Goal: Transaction & Acquisition: Download file/media

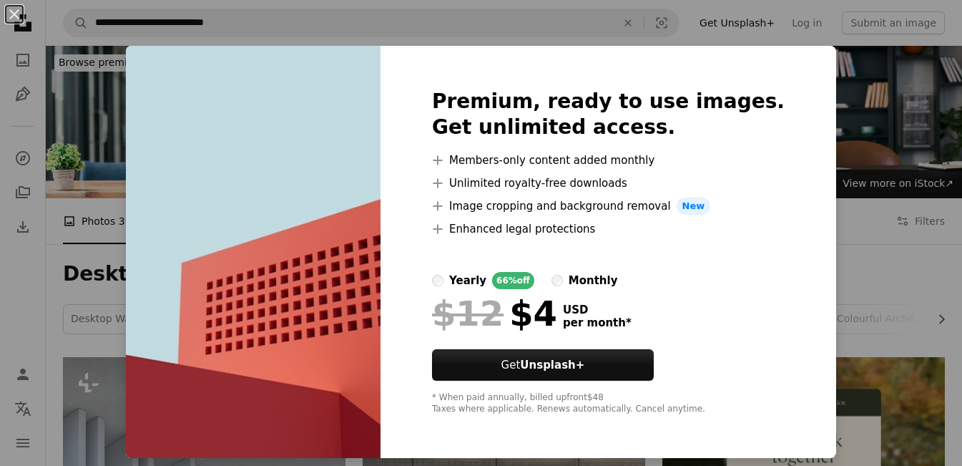
scroll to position [594, 0]
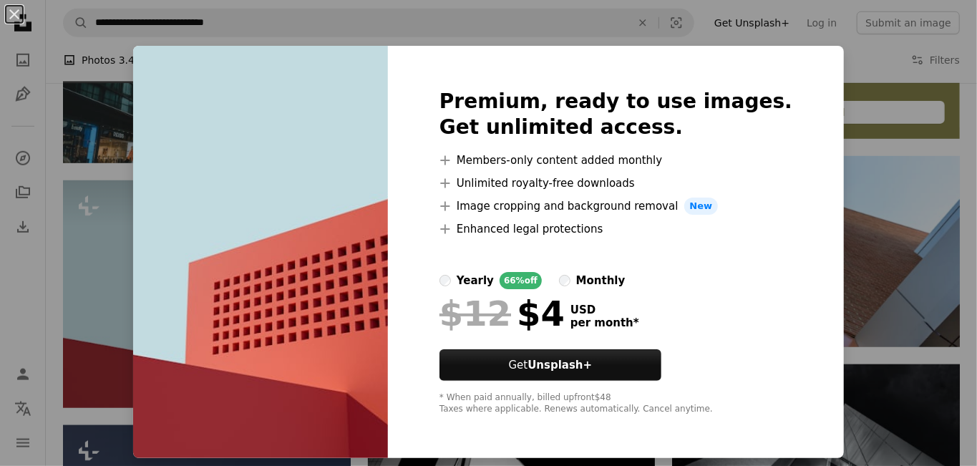
click at [140, 306] on div "An X shape Premium, ready to use images. Get unlimited access. A plus sign Memb…" at bounding box center [488, 233] width 977 height 466
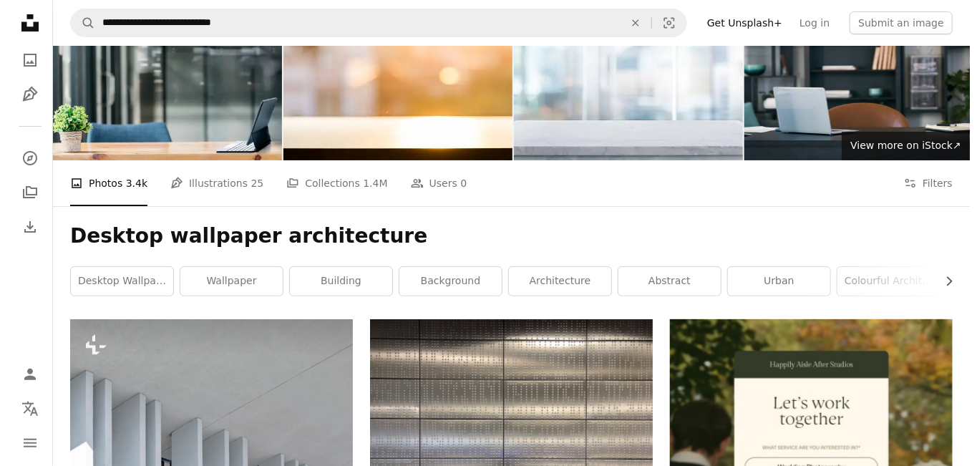
scroll to position [30, 0]
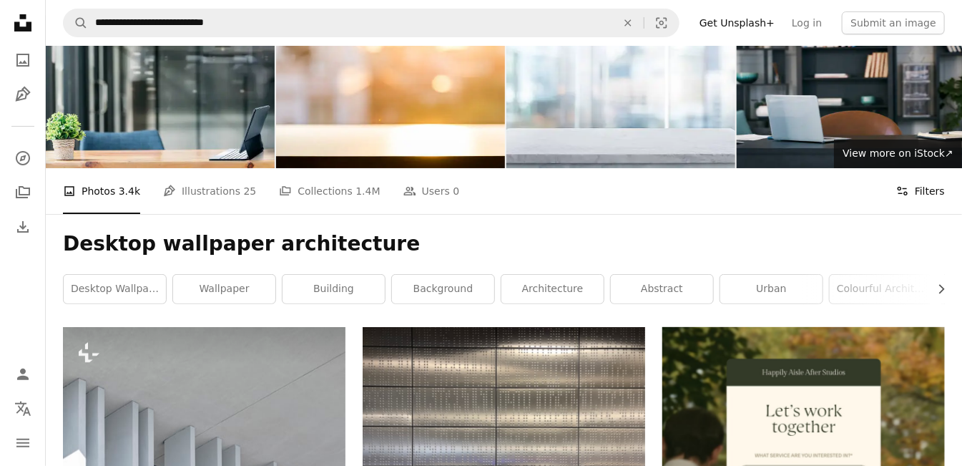
click at [926, 188] on button "Filters Filters" at bounding box center [921, 191] width 49 height 46
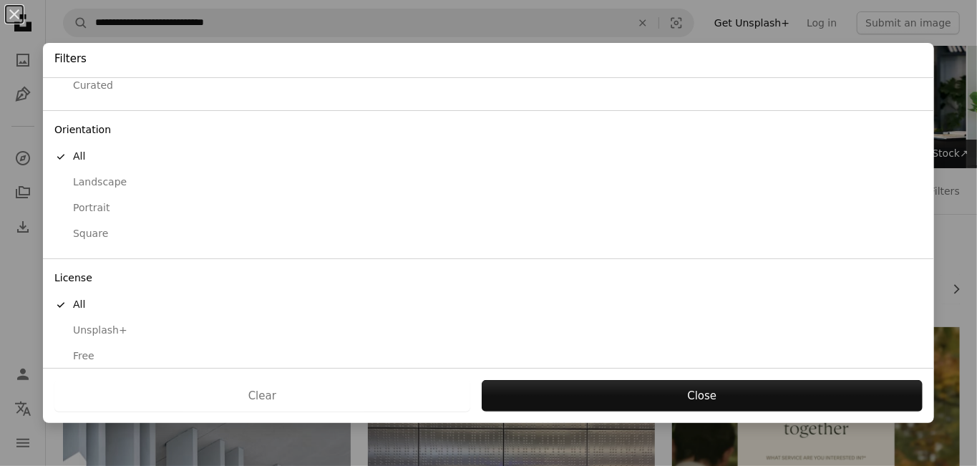
scroll to position [100, 0]
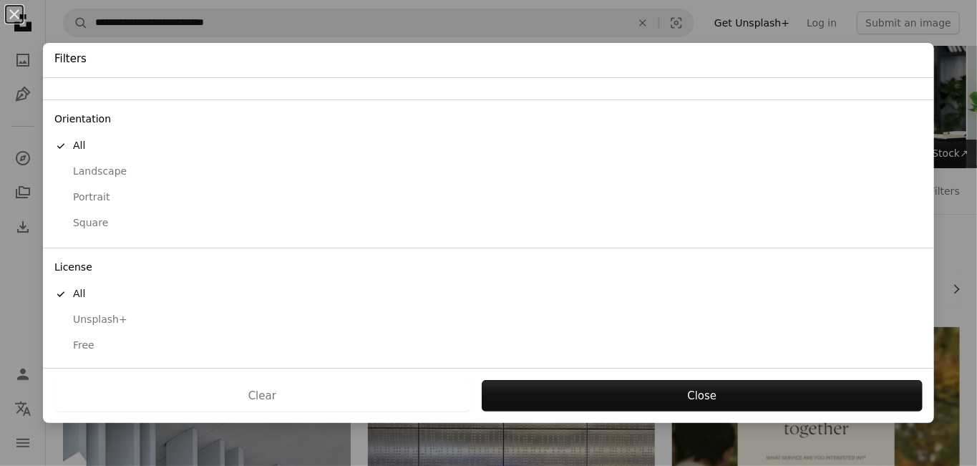
click at [89, 340] on div "Free" at bounding box center [488, 345] width 868 height 14
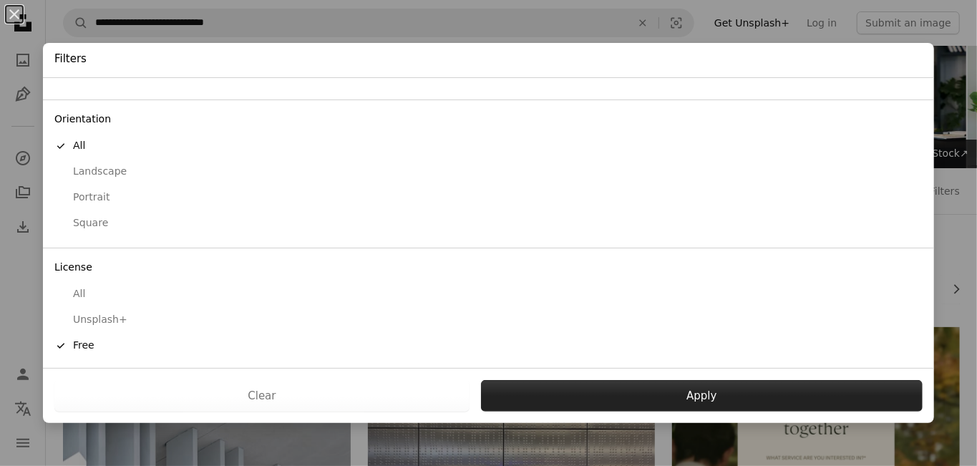
click at [662, 389] on button "Apply" at bounding box center [701, 395] width 441 height 31
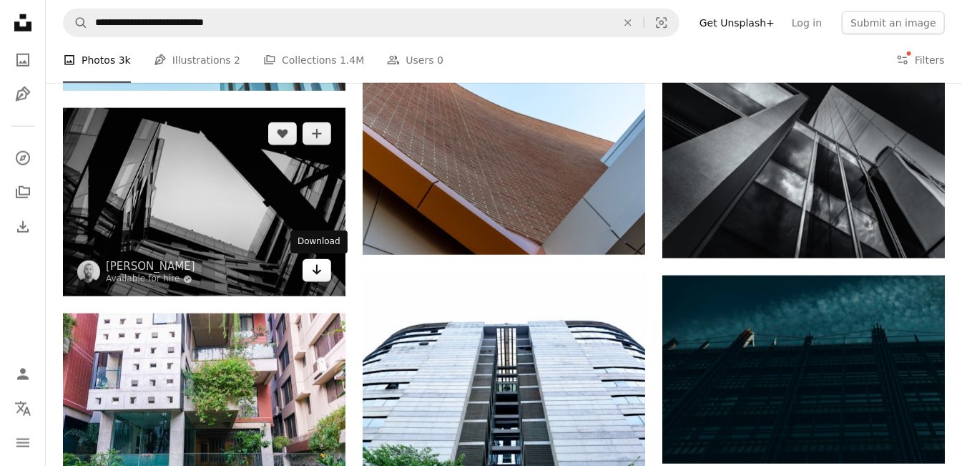
scroll to position [756, 0]
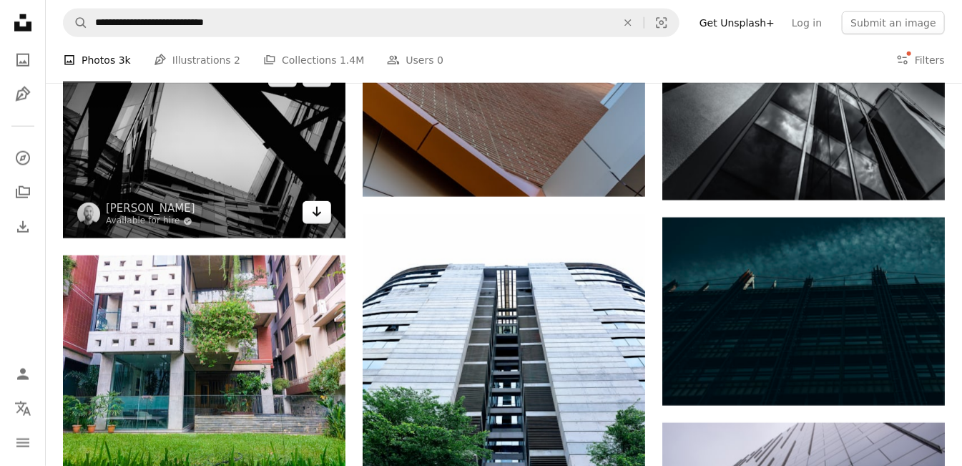
click at [313, 211] on icon "Arrow pointing down" at bounding box center [316, 211] width 11 height 17
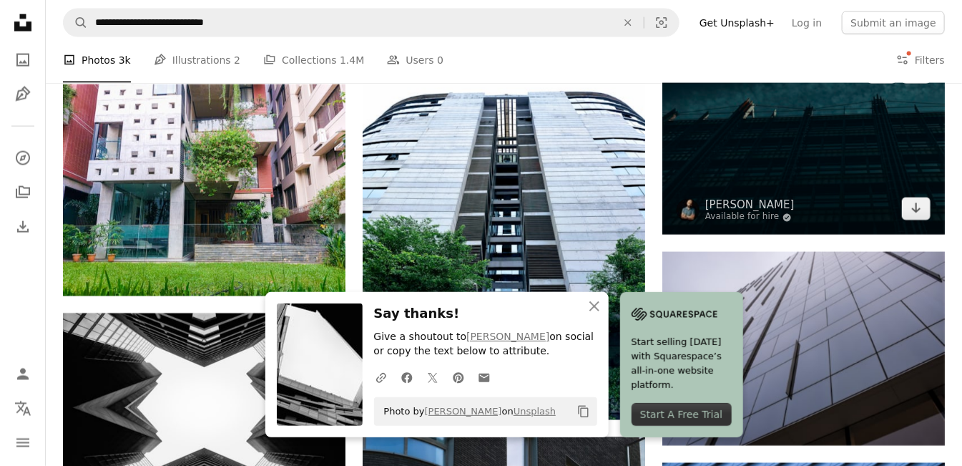
scroll to position [928, 0]
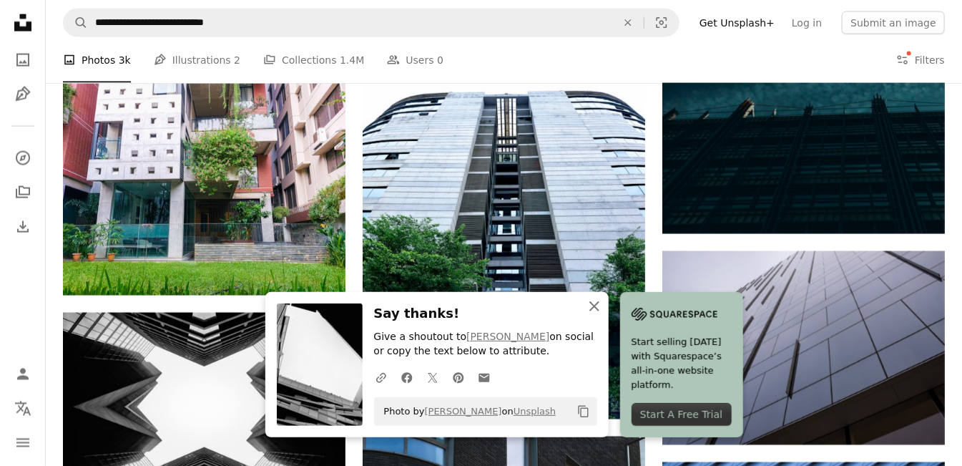
click at [592, 306] on icon "An X shape" at bounding box center [594, 306] width 17 height 17
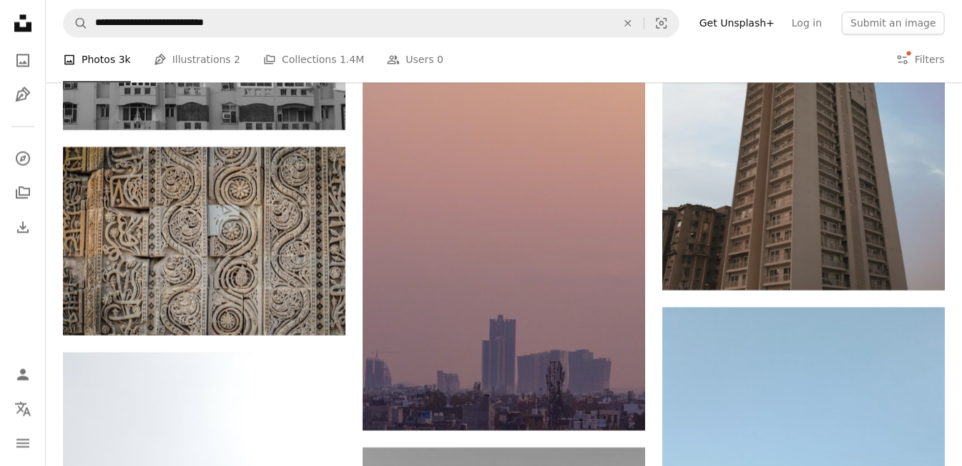
scroll to position [5863, 0]
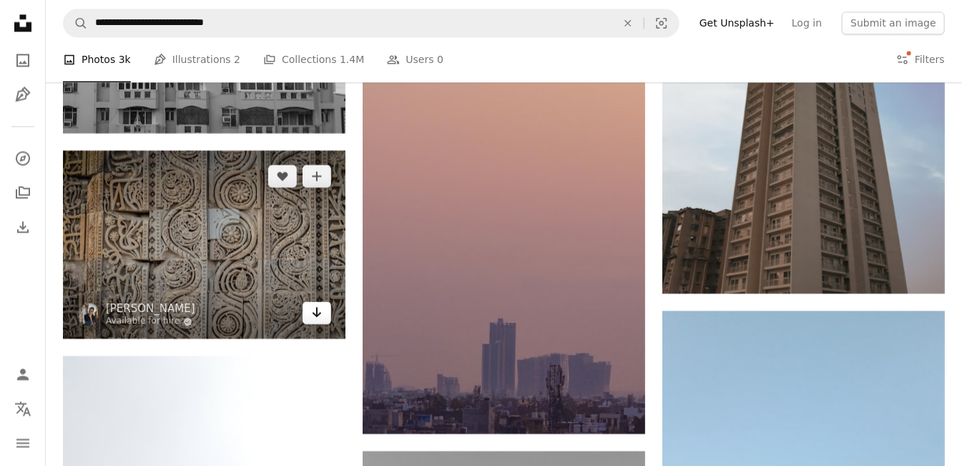
click at [322, 318] on icon "Arrow pointing down" at bounding box center [316, 311] width 11 height 17
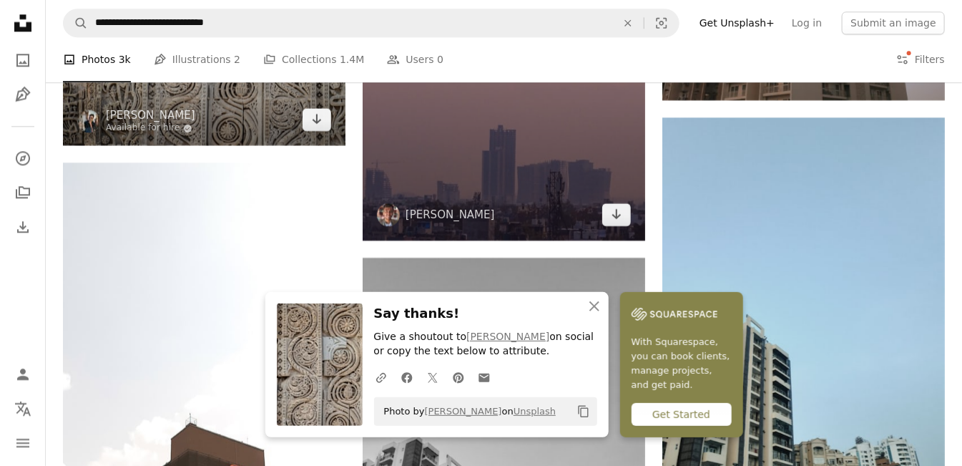
scroll to position [6235, 0]
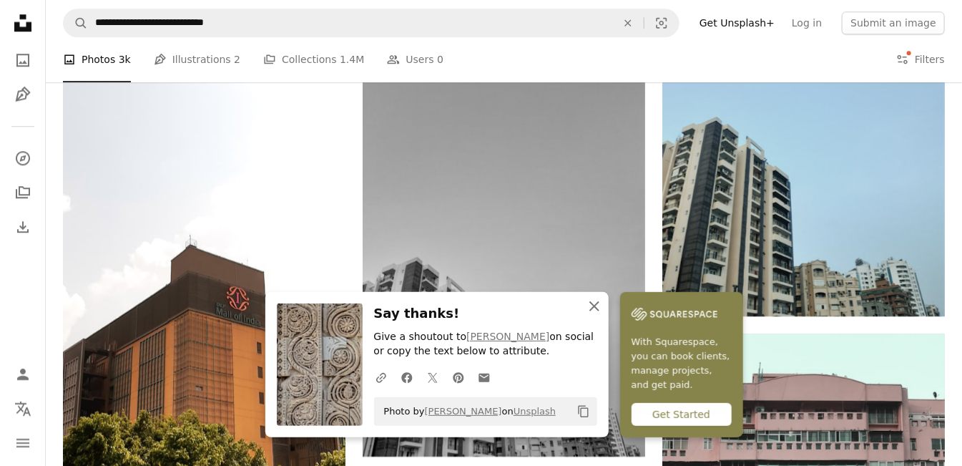
click at [598, 306] on icon "An X shape" at bounding box center [594, 306] width 17 height 17
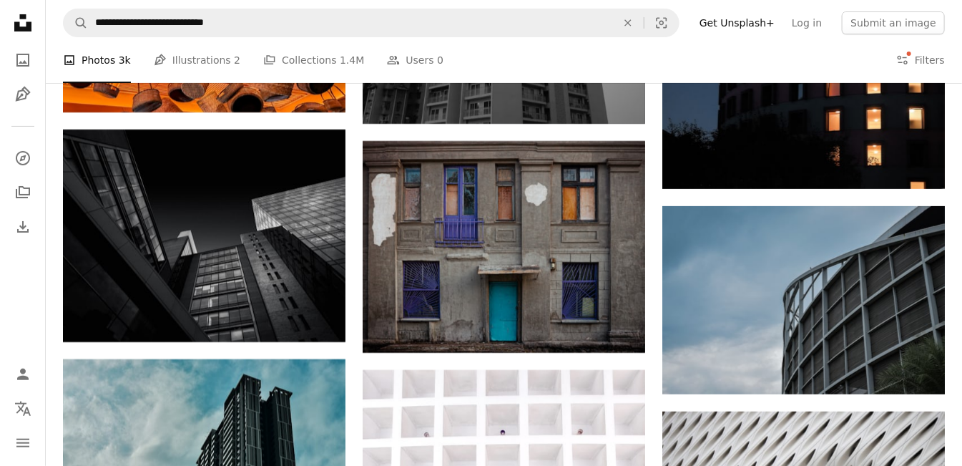
scroll to position [6962, 0]
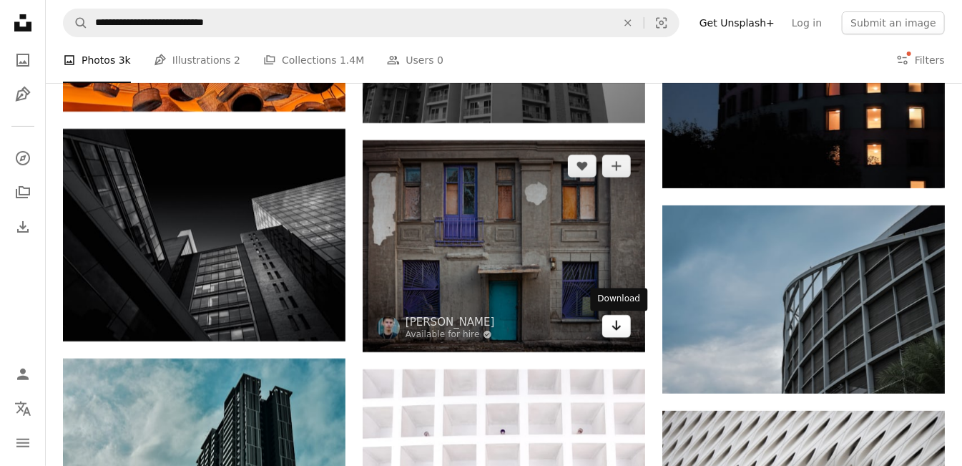
click at [618, 334] on icon "Arrow pointing down" at bounding box center [616, 325] width 11 height 17
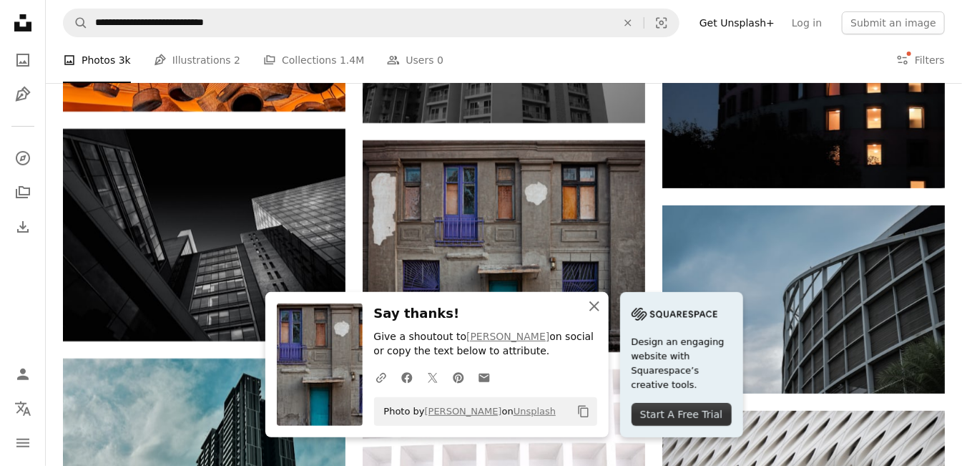
click at [591, 306] on icon "An X shape" at bounding box center [594, 306] width 17 height 17
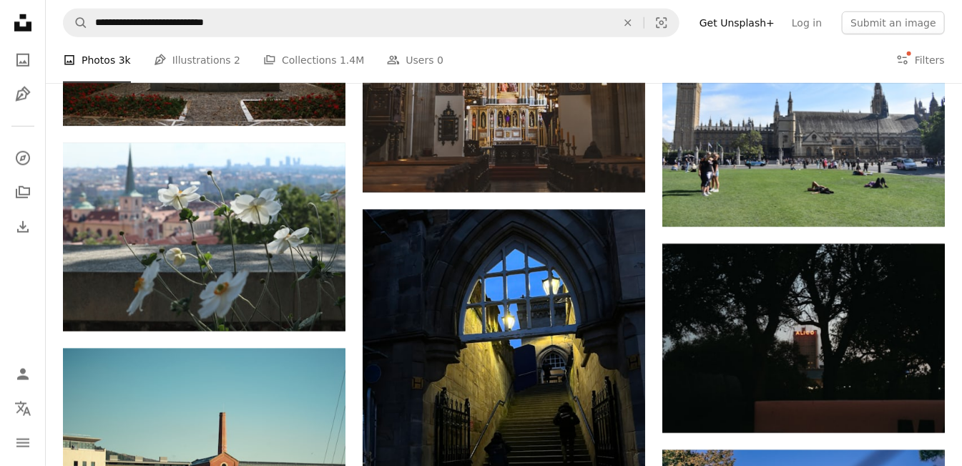
scroll to position [9686, 0]
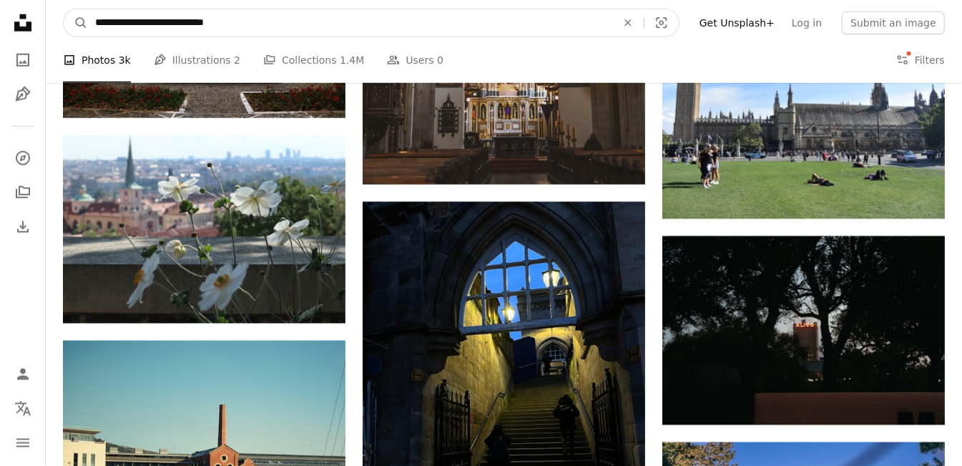
click at [273, 24] on input "**********" at bounding box center [350, 22] width 524 height 27
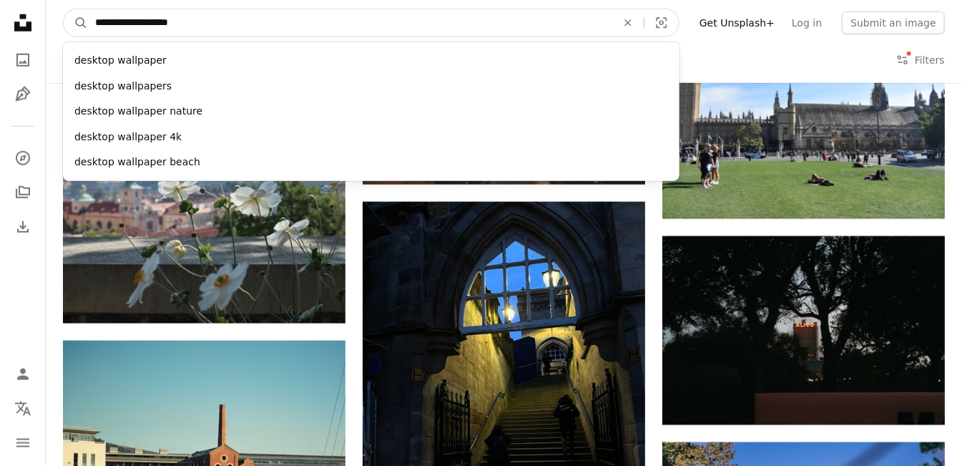
type input "**********"
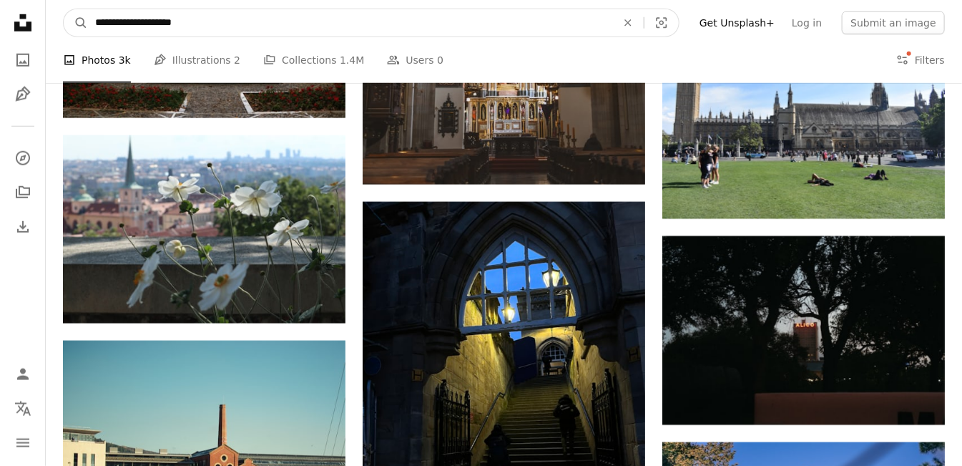
click button "A magnifying glass" at bounding box center [76, 22] width 24 height 27
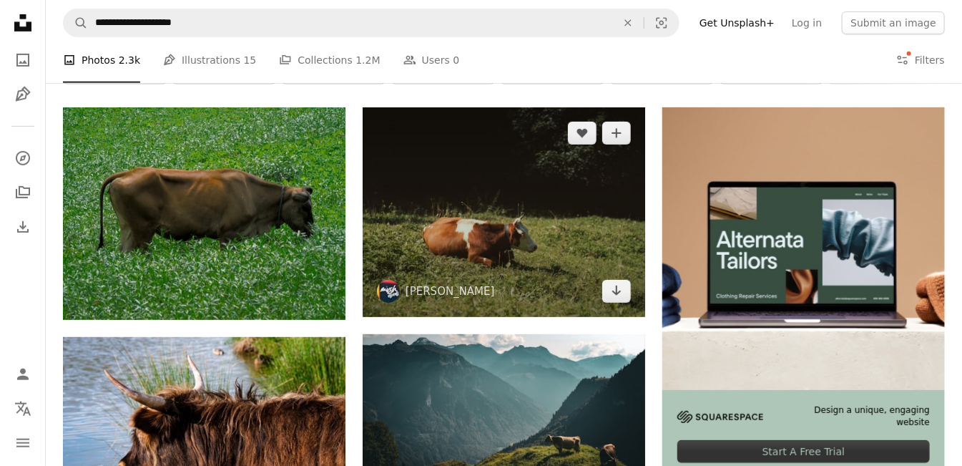
scroll to position [265, 0]
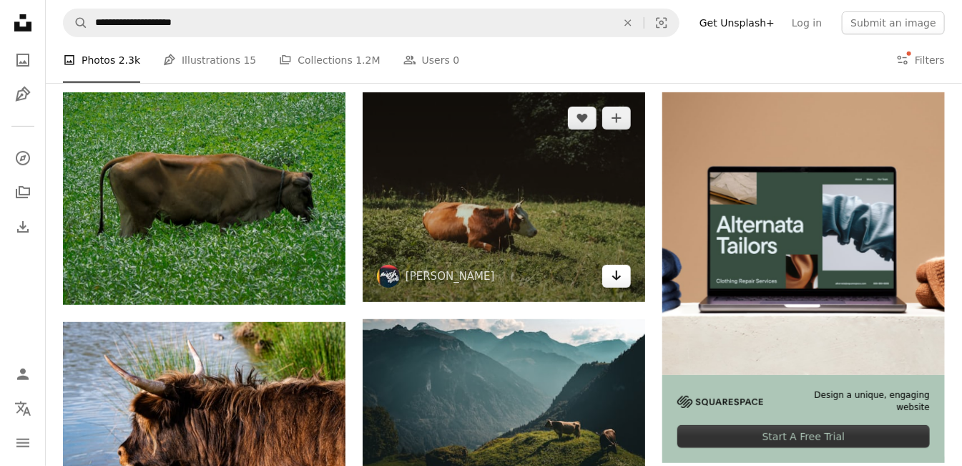
click at [616, 275] on icon "Arrow pointing down" at bounding box center [616, 275] width 11 height 17
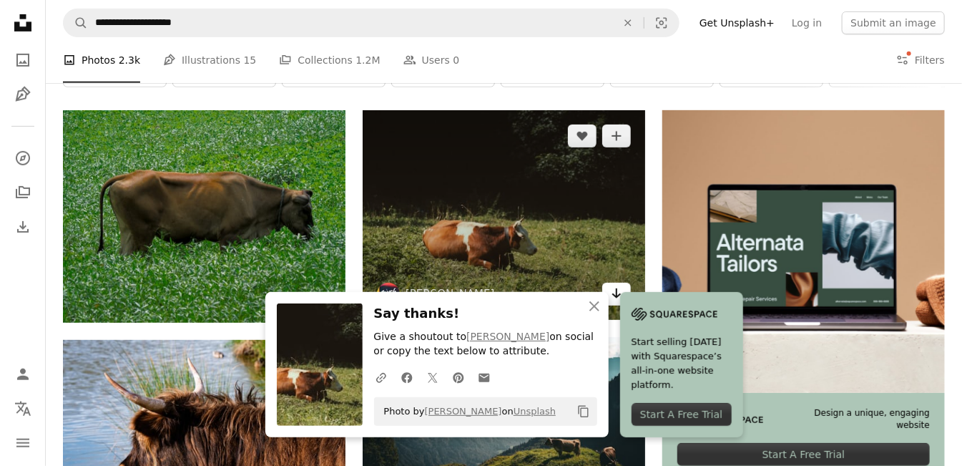
scroll to position [208, 0]
